Goal: Complete application form

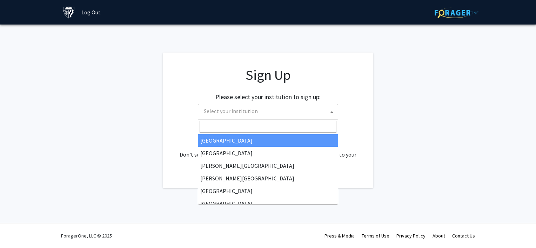
click at [297, 104] on span "Select your institution" at bounding box center [269, 111] width 137 height 14
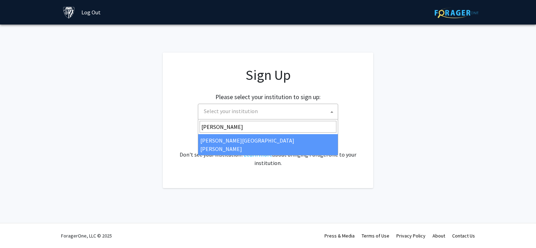
type input "[PERSON_NAME]"
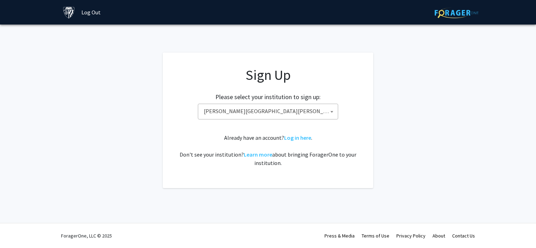
select select "1"
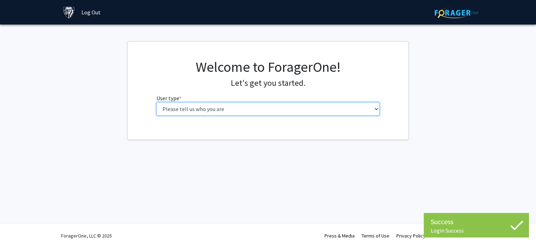
click at [282, 106] on select "Please tell us who you are Undergraduate Student Master's Student Doctoral Cand…" at bounding box center [269, 108] width 224 height 13
select select "2: masters"
click at [157, 102] on select "Please tell us who you are Undergraduate Student Master's Student Doctoral Cand…" at bounding box center [269, 108] width 224 height 13
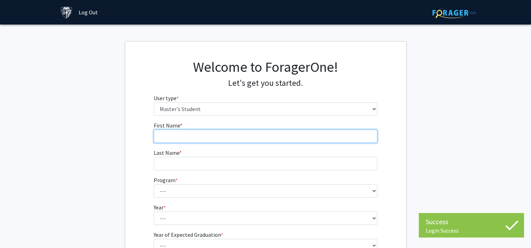
click at [201, 133] on input "First Name * required" at bounding box center [266, 136] width 224 height 13
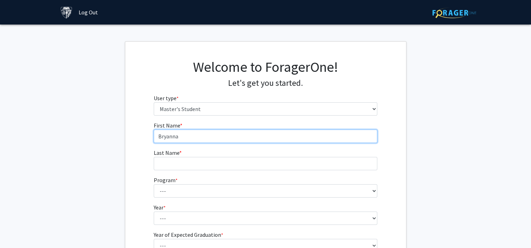
type input "Bryanna"
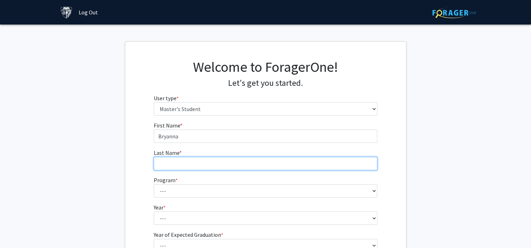
click at [165, 161] on input "Last Name * required" at bounding box center [266, 163] width 224 height 13
type input "[PERSON_NAME]"
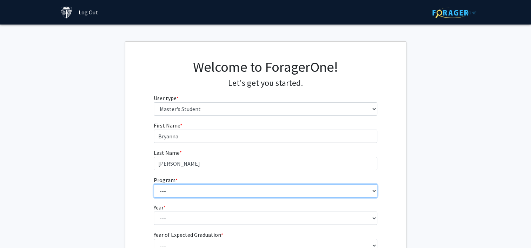
click at [167, 194] on select "--- Anatomy Education Applied and Computational Mathematics Applied Biomedical …" at bounding box center [266, 191] width 224 height 13
select select "23: 15"
click at [154, 185] on select "--- Anatomy Education Applied and Computational Mathematics Applied Biomedical …" at bounding box center [266, 191] width 224 height 13
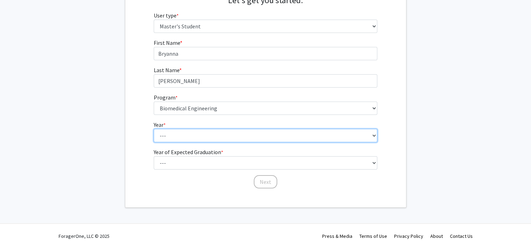
click at [157, 140] on select "--- First Year Second Year" at bounding box center [266, 135] width 224 height 13
select select "1: first_year"
click at [154, 129] on select "--- First Year Second Year" at bounding box center [266, 135] width 224 height 13
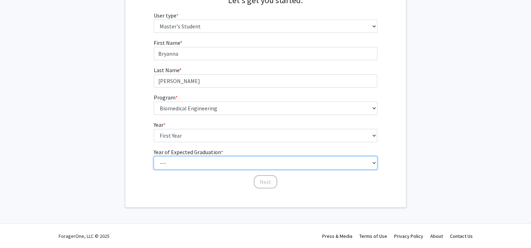
click at [174, 162] on select "--- 2025 2026 2027 2028 2029 2030 2031 2032 2033 2034" at bounding box center [266, 163] width 224 height 13
select select "2: 2026"
click at [154, 157] on select "--- 2025 2026 2027 2028 2029 2030 2031 2032 2033 2034" at bounding box center [266, 163] width 224 height 13
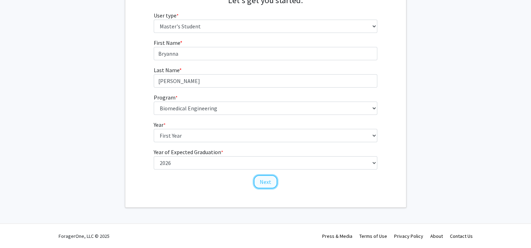
click at [266, 177] on button "Next" at bounding box center [266, 181] width 24 height 13
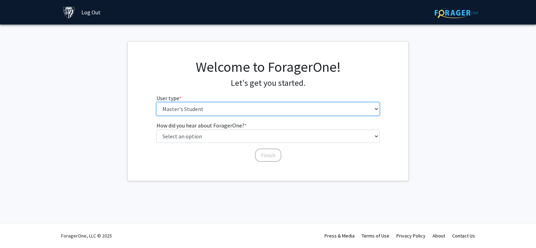
click at [202, 108] on select "Please tell us who you are Undergraduate Student Master's Student Doctoral Cand…" at bounding box center [269, 108] width 224 height 13
click at [157, 102] on select "Please tell us who you are Undergraduate Student Master's Student Doctoral Cand…" at bounding box center [269, 108] width 224 height 13
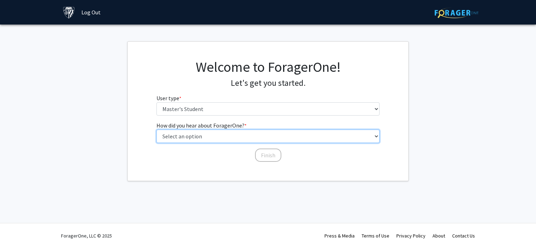
click at [193, 136] on select "Select an option Peer/student recommendation Faculty/staff recommendation Unive…" at bounding box center [269, 136] width 224 height 13
select select "3: university_website"
click at [157, 130] on select "Select an option Peer/student recommendation Faculty/staff recommendation Unive…" at bounding box center [269, 136] width 224 height 13
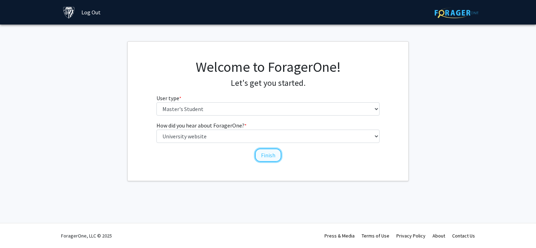
click at [277, 152] on button "Finish" at bounding box center [268, 155] width 26 height 13
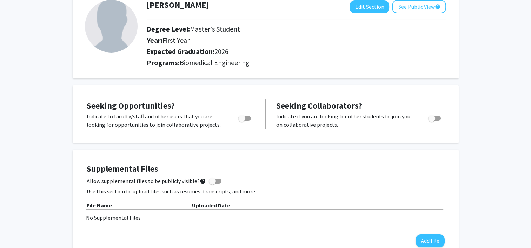
scroll to position [45, 0]
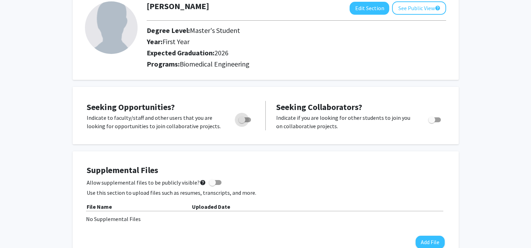
click at [245, 120] on span "Toggle" at bounding box center [241, 120] width 7 height 7
click at [242, 122] on input "Are you actively seeking opportunities?" at bounding box center [241, 122] width 0 height 0
checkbox input "true"
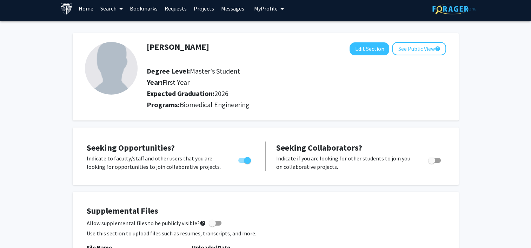
scroll to position [0, 0]
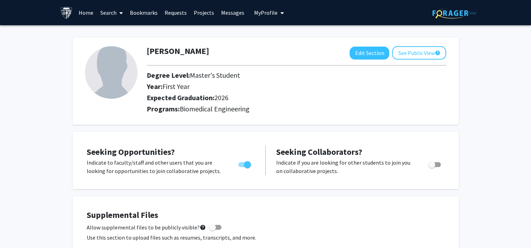
click at [90, 12] on link "Home" at bounding box center [86, 12] width 22 height 25
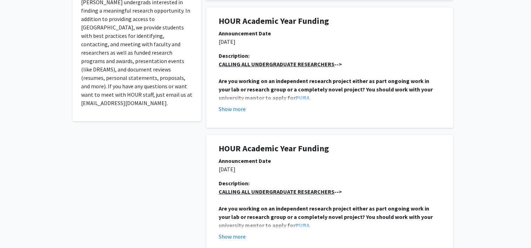
scroll to position [166, 0]
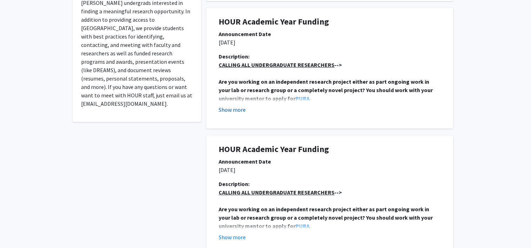
click at [241, 108] on button "Show more" at bounding box center [232, 110] width 27 height 8
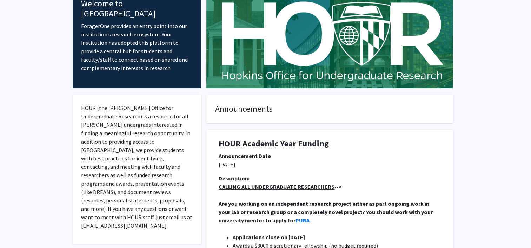
scroll to position [0, 0]
